Goal: Task Accomplishment & Management: Use online tool/utility

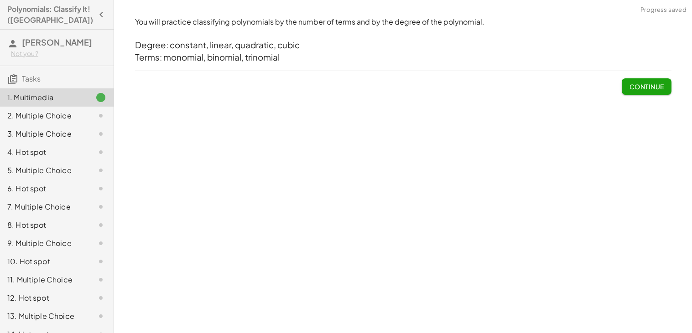
click at [638, 83] on span "Continue" at bounding box center [646, 87] width 35 height 8
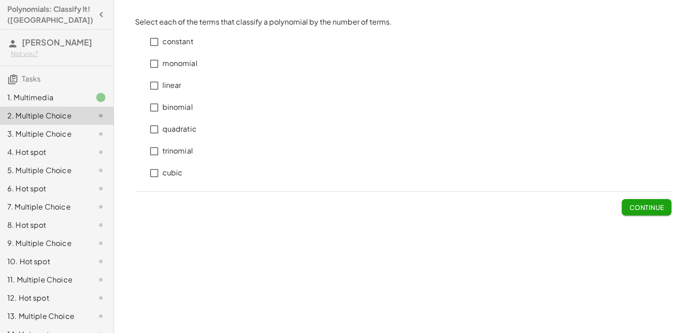
click at [183, 64] on p "monomial" at bounding box center [179, 63] width 35 height 10
click at [179, 114] on label "binomial" at bounding box center [177, 108] width 31 height 22
click at [180, 156] on p "trinomial" at bounding box center [177, 151] width 31 height 10
click at [622, 206] on button "Continue" at bounding box center [646, 207] width 49 height 16
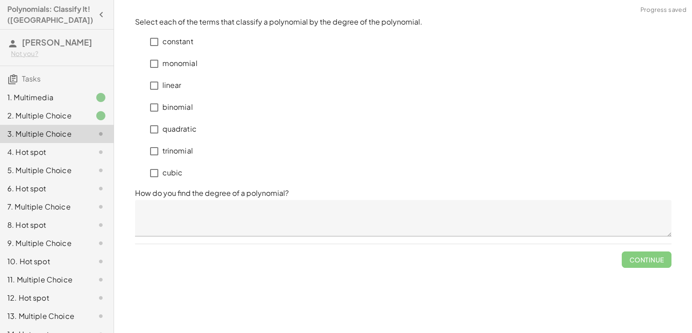
click at [374, 217] on textarea at bounding box center [403, 218] width 536 height 36
